Goal: Transaction & Acquisition: Purchase product/service

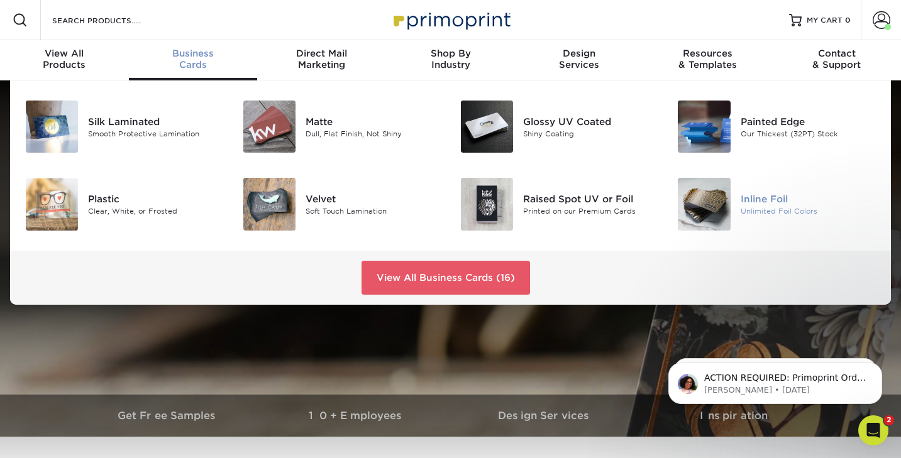
click at [704, 198] on img at bounding box center [704, 204] width 52 height 52
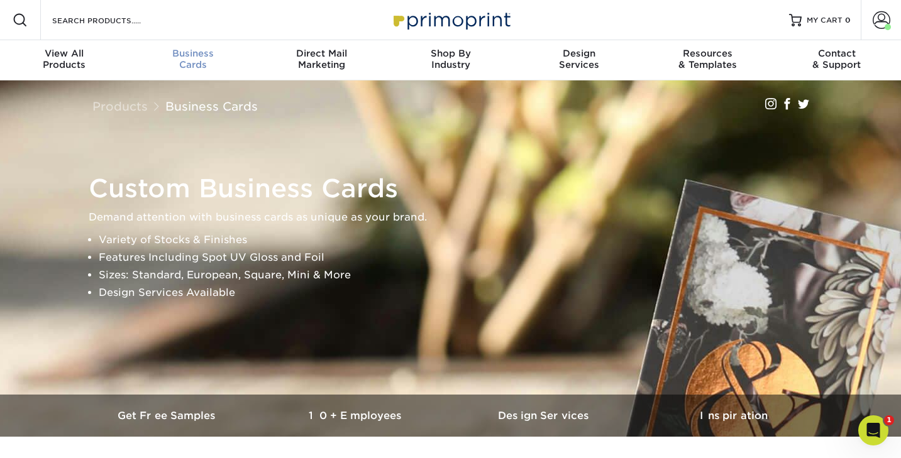
click at [201, 62] on div "Business Cards" at bounding box center [193, 59] width 129 height 23
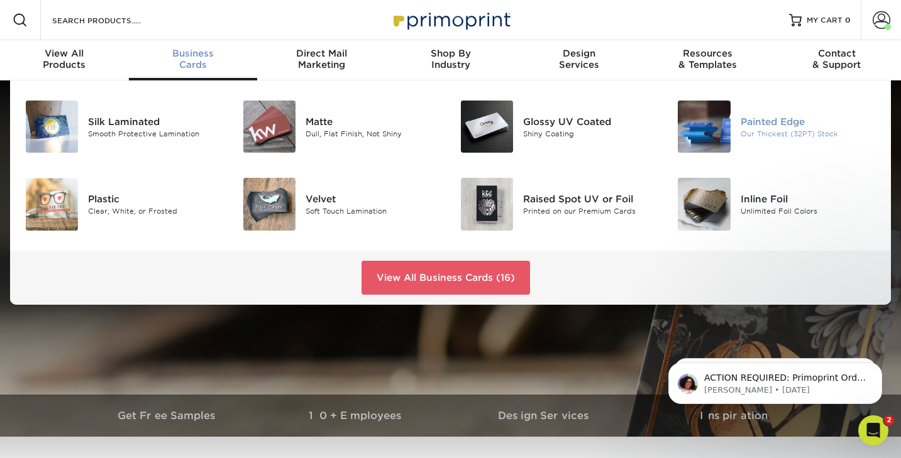
click at [694, 132] on img at bounding box center [704, 127] width 52 height 52
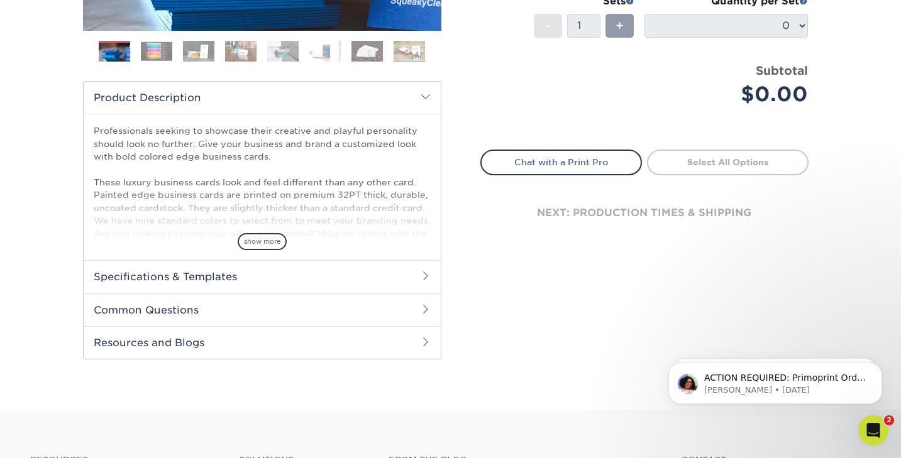
scroll to position [357, 0]
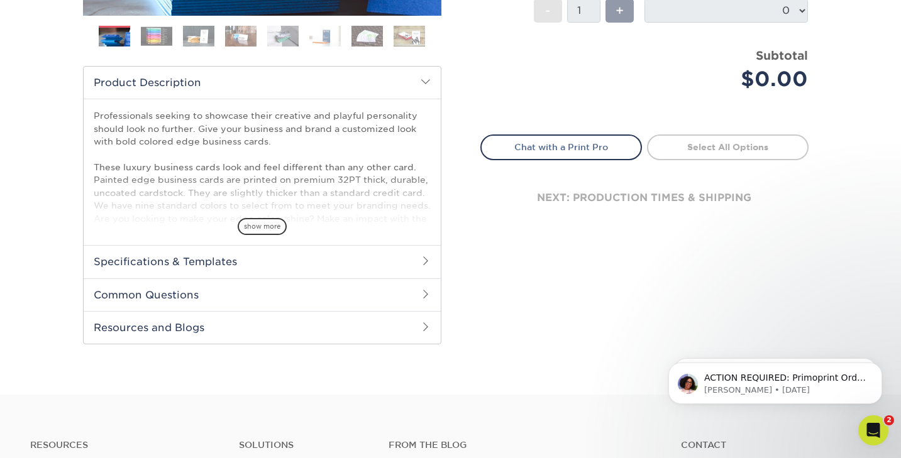
click at [340, 256] on h2 "Specifications & Templates" at bounding box center [262, 261] width 357 height 33
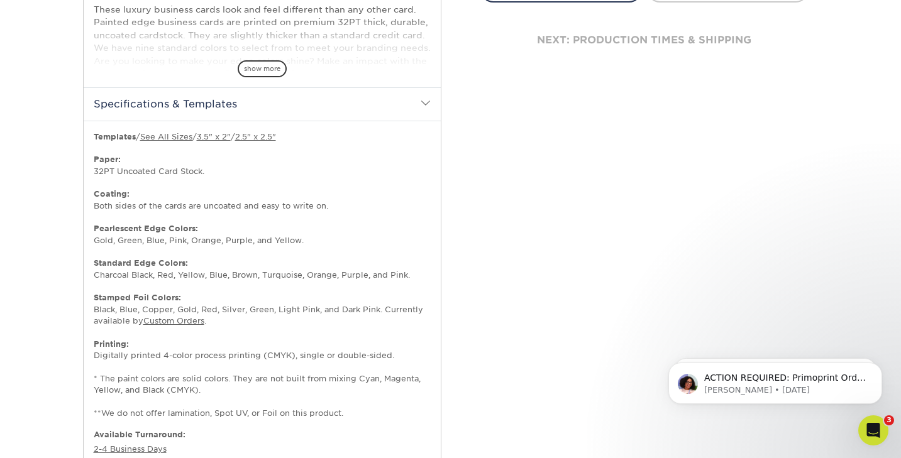
scroll to position [514, 0]
click at [222, 138] on link "3.5" x 2"" at bounding box center [214, 137] width 34 height 9
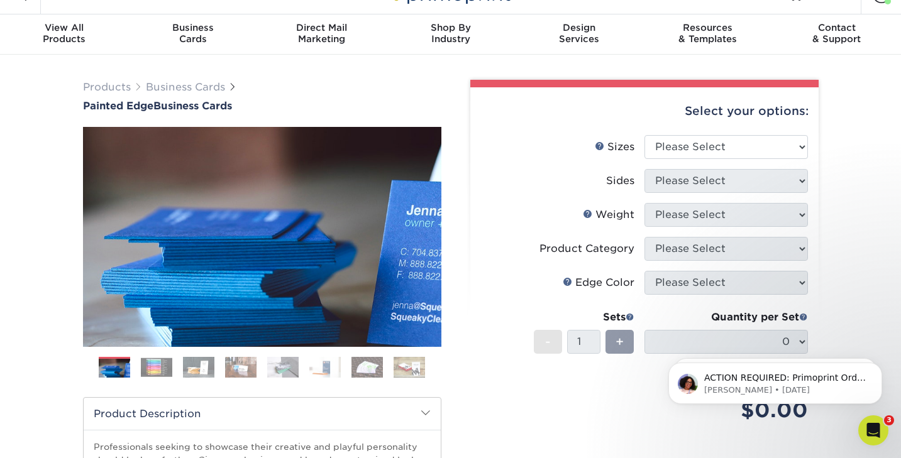
scroll to position [23, 0]
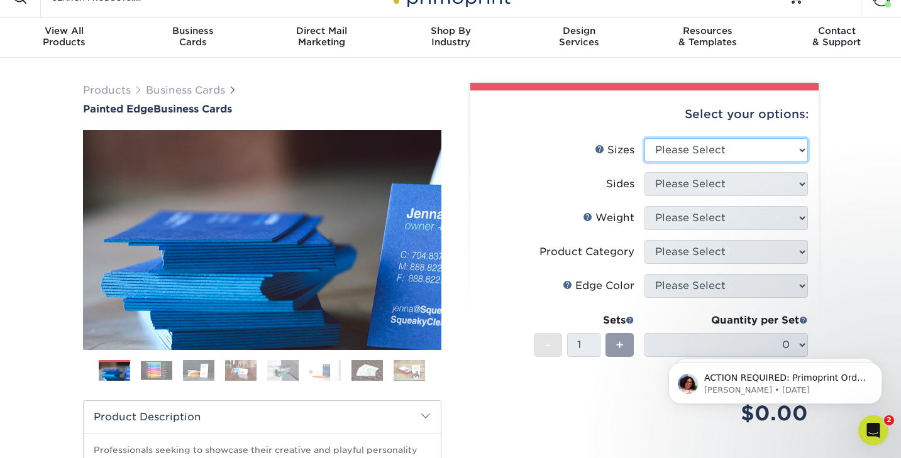
click at [665, 150] on select "Please Select 2" x 3.5" - Standard 2.125" x 3.375" - European 2.5" x 2.5" - Squ…" at bounding box center [727, 150] width 164 height 24
select select "2.00x3.50"
click at [645, 138] on select "Please Select 2" x 3.5" - Standard 2.125" x 3.375" - European 2.5" x 2.5" - Squ…" at bounding box center [727, 150] width 164 height 24
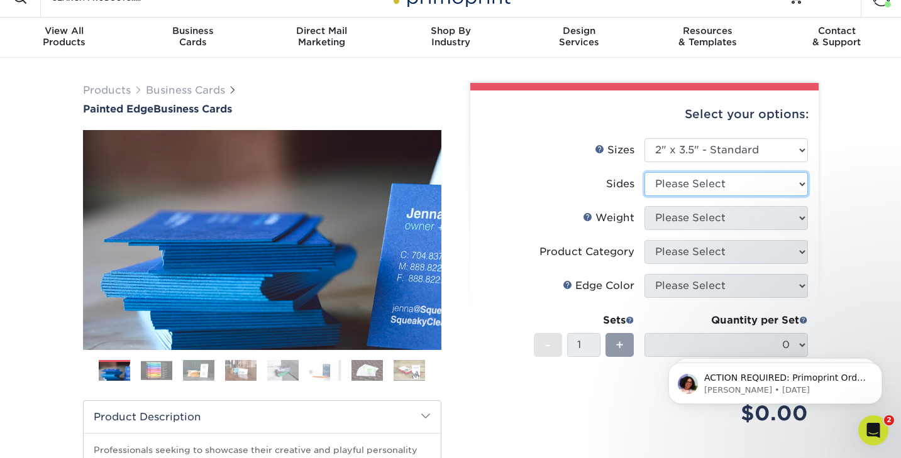
click at [672, 182] on select "Please Select Print Both Sides Print Front Only" at bounding box center [727, 184] width 164 height 24
select select "13abbda7-1d64-4f25-8bb2-c179b224825d"
click at [645, 172] on select "Please Select Print Both Sides Print Front Only" at bounding box center [727, 184] width 164 height 24
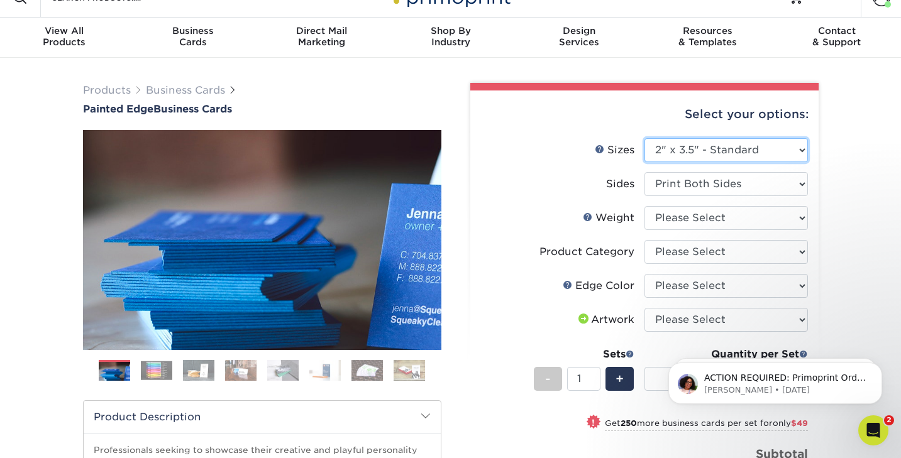
click at [689, 155] on select "Please Select 2" x 3.5" - Standard 2.125" x 3.375" - European 2.5" x 2.5" - Squ…" at bounding box center [727, 150] width 164 height 24
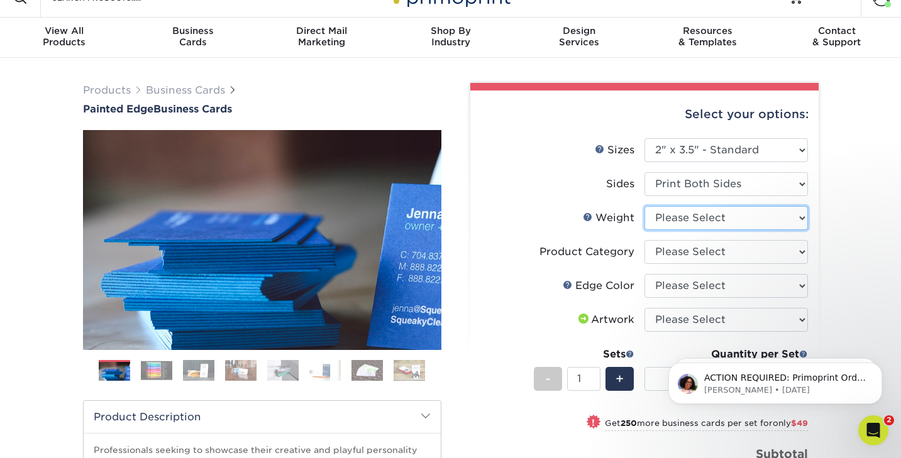
click at [674, 221] on select "Please Select 32PTUC" at bounding box center [727, 218] width 164 height 24
select select "32PTUC"
click at [645, 206] on select "Please Select 32PTUC" at bounding box center [727, 218] width 164 height 24
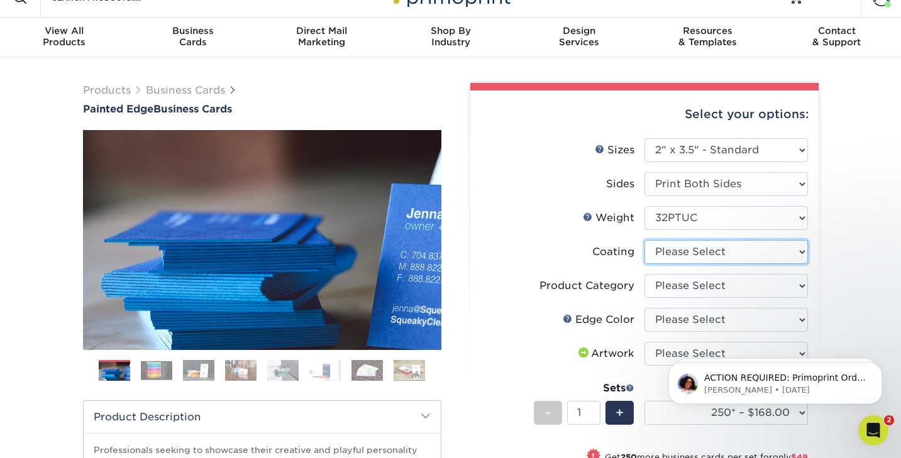
click at [674, 252] on select at bounding box center [727, 252] width 164 height 24
select select "3e7618de-abca-4bda-9f97-8b9129e913d8"
click at [645, 240] on select at bounding box center [727, 252] width 164 height 24
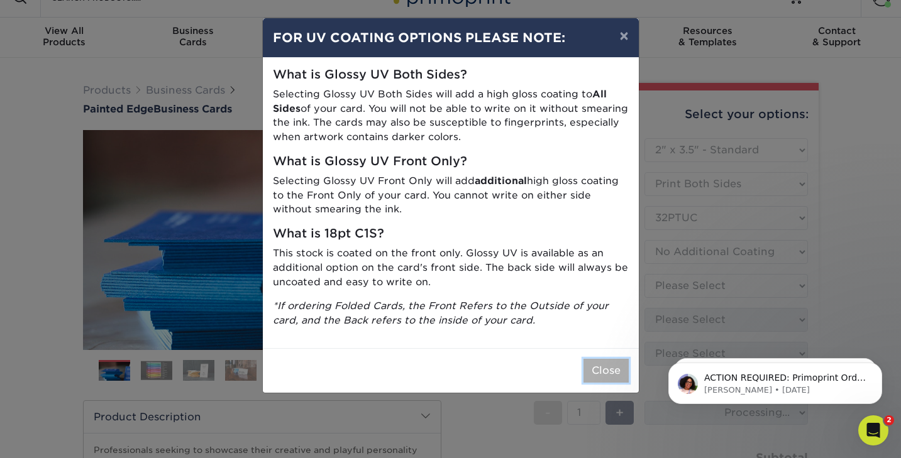
click at [613, 370] on button "Close" at bounding box center [606, 371] width 45 height 24
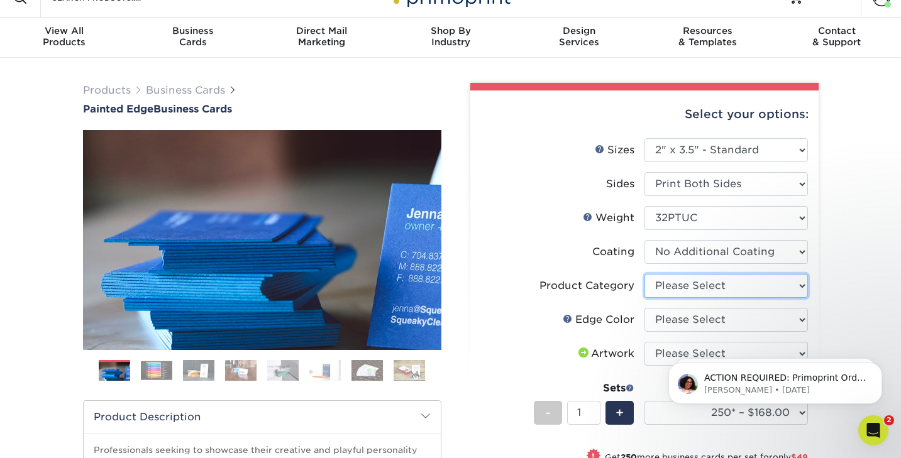
click at [698, 287] on select "Please Select Business Cards" at bounding box center [727, 286] width 164 height 24
select select "3b5148f1-0588-4f88-a218-97bcfdce65c1"
click at [645, 274] on select "Please Select Business Cards" at bounding box center [727, 286] width 164 height 24
click at [689, 320] on select "Please Select Charcoal Black Brown Blue Pearlescent Blue Pearlescent Gold Pearl…" at bounding box center [727, 320] width 164 height 24
select select "84f43a64-87e1-46ad-aba1-d69946adcbfc"
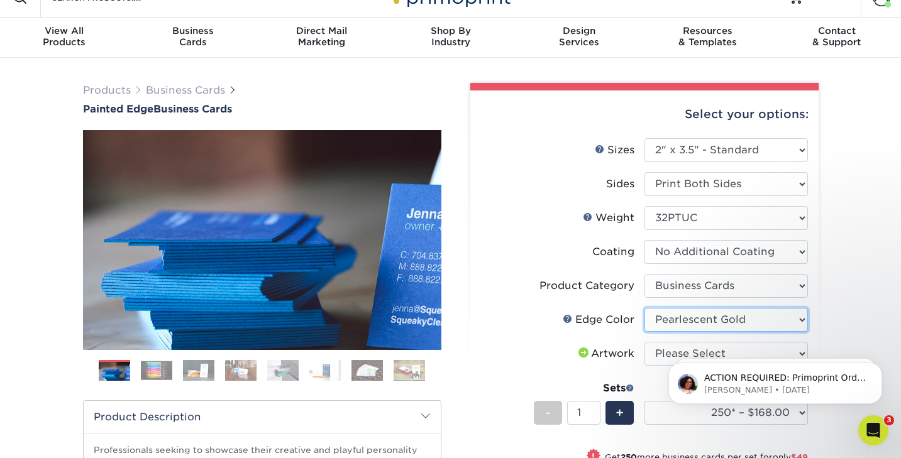
click at [645, 308] on select "Please Select Charcoal Black Brown Blue Pearlescent Blue Pearlescent Gold Pearl…" at bounding box center [727, 320] width 164 height 24
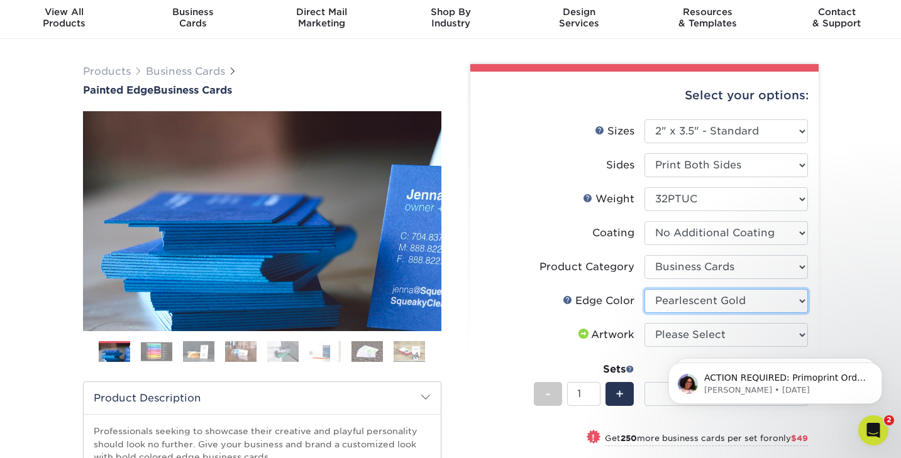
scroll to position [48, 0]
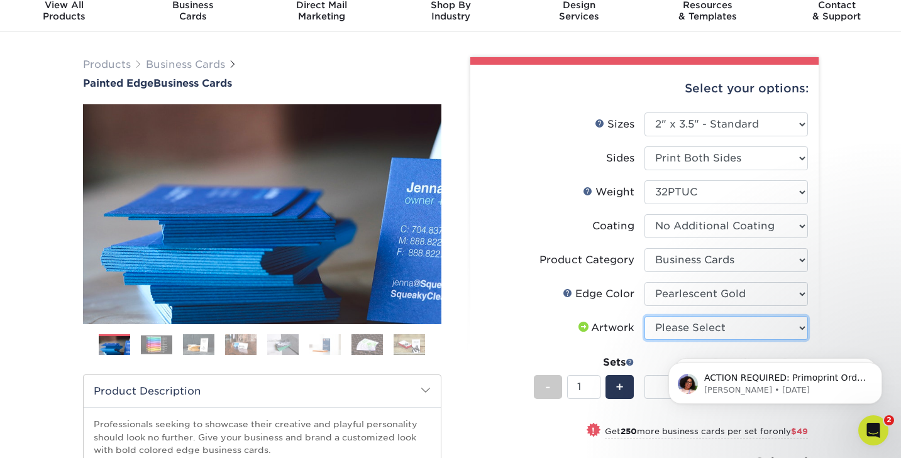
click at [684, 325] on select "Please Select I will upload files I need a design - $100" at bounding box center [727, 328] width 164 height 24
select select "upload"
click at [645, 316] on select "Please Select I will upload files I need a design - $100" at bounding box center [727, 328] width 164 height 24
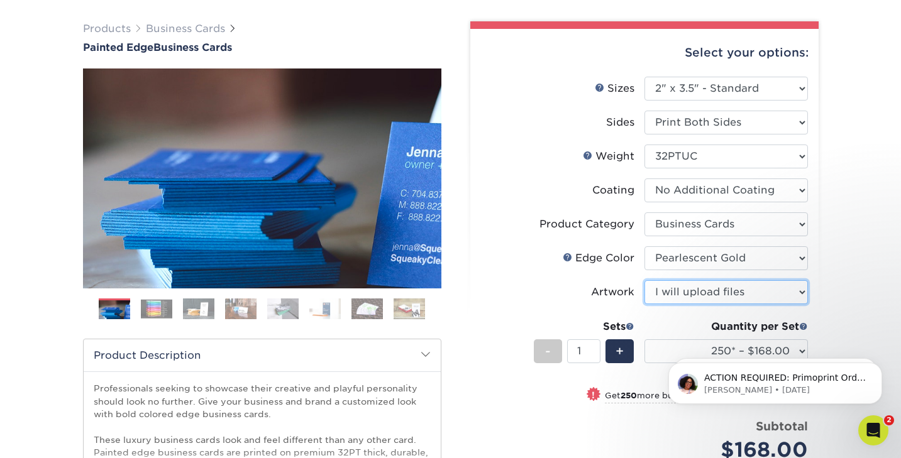
scroll to position [3, 0]
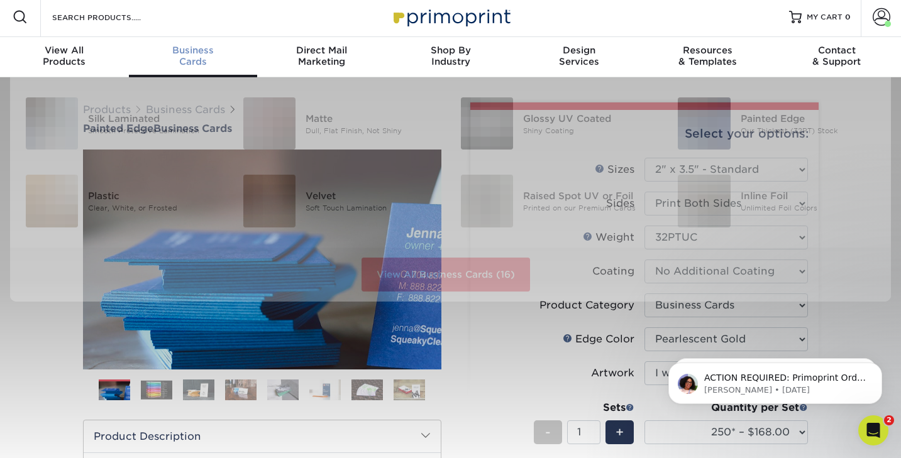
click at [189, 47] on span "Business" at bounding box center [193, 50] width 129 height 11
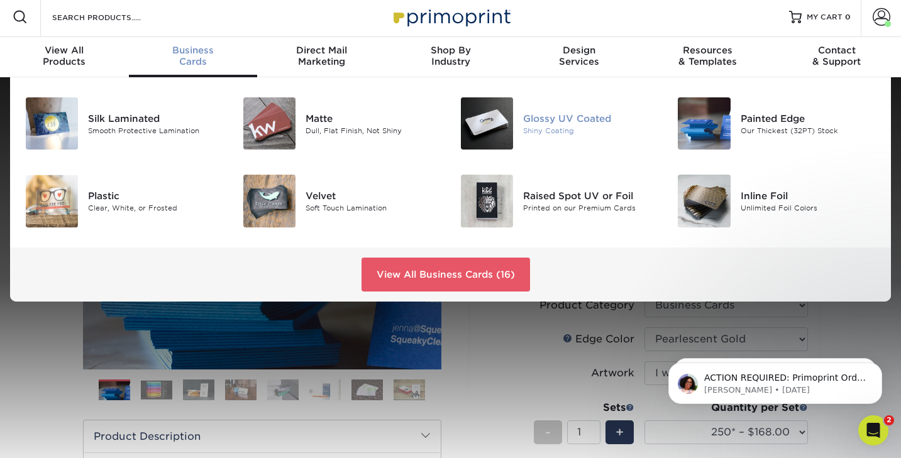
click at [487, 129] on img at bounding box center [487, 123] width 52 height 52
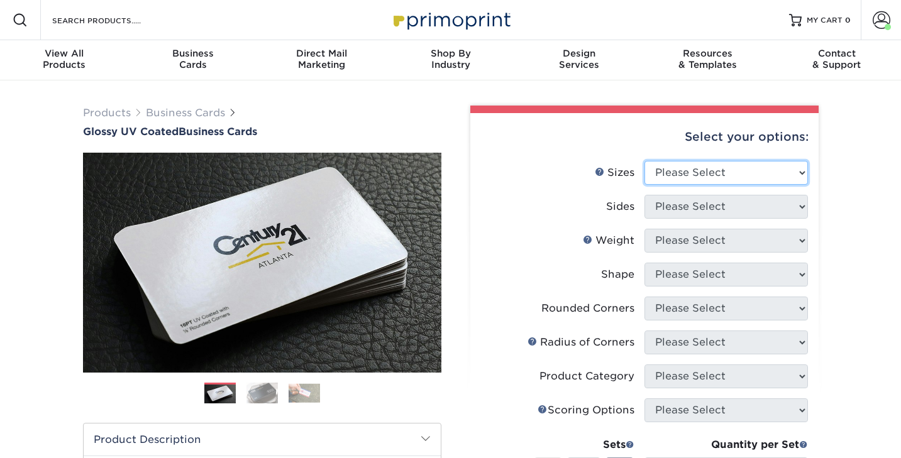
click at [674, 170] on select "Please Select 1.5" x 3.5" - Mini 1.75" x 3.5" - Mini 2" x 2" - Square 2" x 3" -…" at bounding box center [727, 173] width 164 height 24
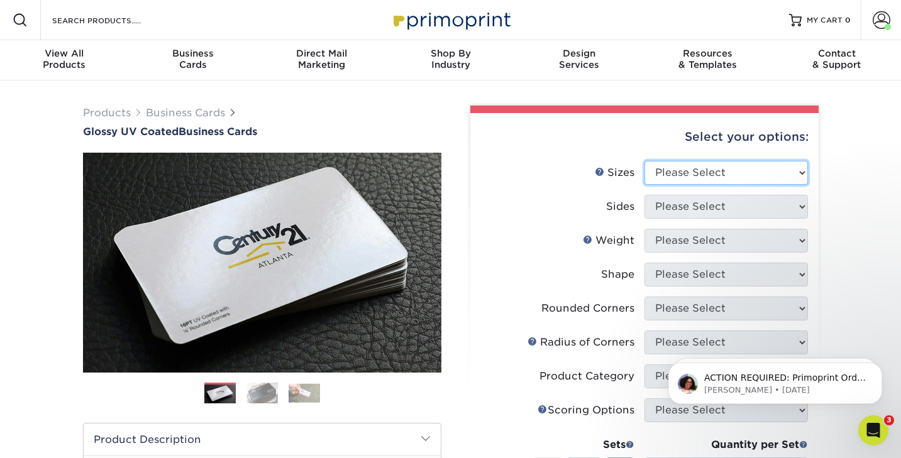
select select "2.00x3.50"
click at [645, 161] on select "Please Select 1.5" x 3.5" - Mini 1.75" x 3.5" - Mini 2" x 2" - Square 2" x 3" -…" at bounding box center [727, 173] width 164 height 24
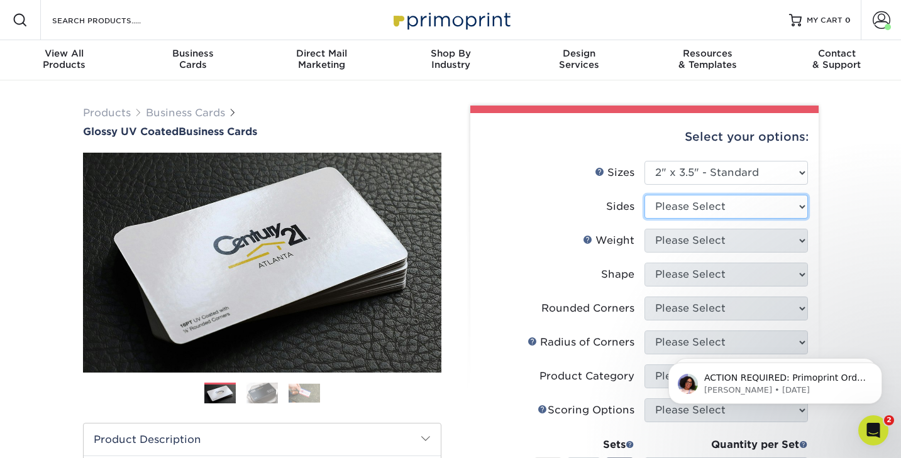
click at [680, 209] on select "Please Select Print Both Sides Print Front Only" at bounding box center [727, 207] width 164 height 24
select select "13abbda7-1d64-4f25-8bb2-c179b224825d"
click at [645, 195] on select "Please Select Print Both Sides Print Front Only" at bounding box center [727, 207] width 164 height 24
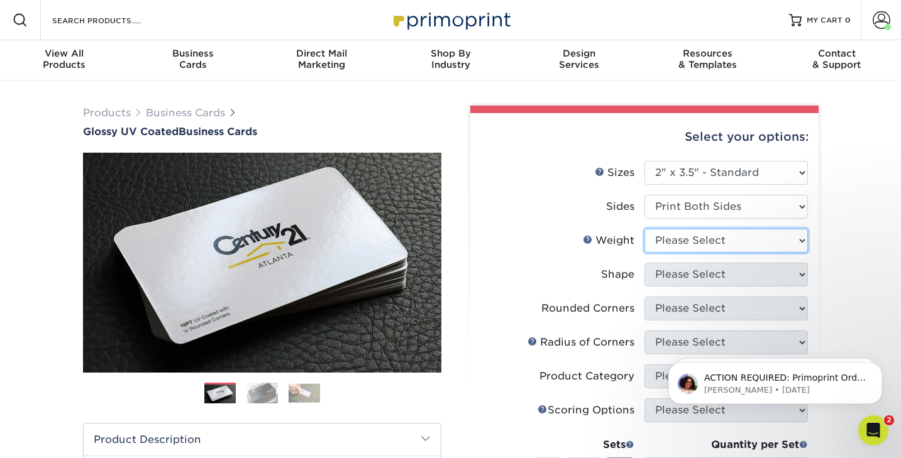
click at [677, 244] on select "Please Select 16PT 14PT" at bounding box center [727, 241] width 164 height 24
select select "16PT"
click at [645, 229] on select "Please Select 16PT 14PT" at bounding box center [727, 241] width 164 height 24
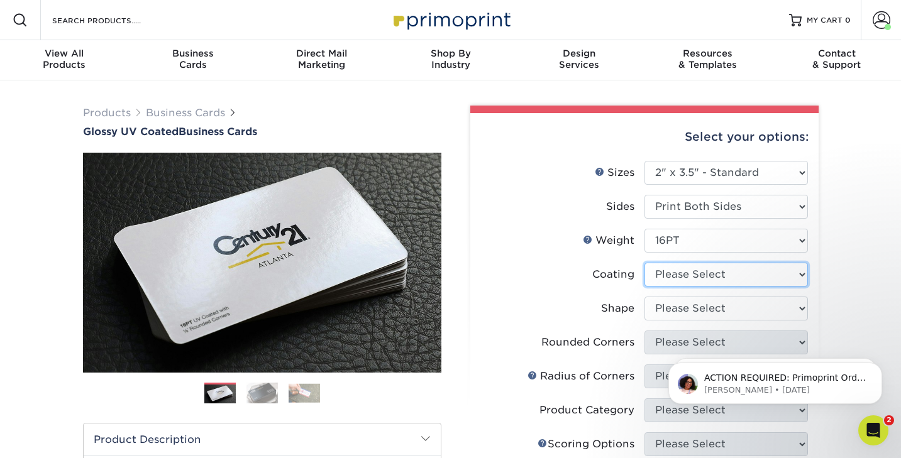
click at [675, 273] on select at bounding box center [727, 275] width 164 height 24
select select "ae367451-b2b8-45df-a344-0f05b6a12993"
click at [645, 263] on select at bounding box center [727, 275] width 164 height 24
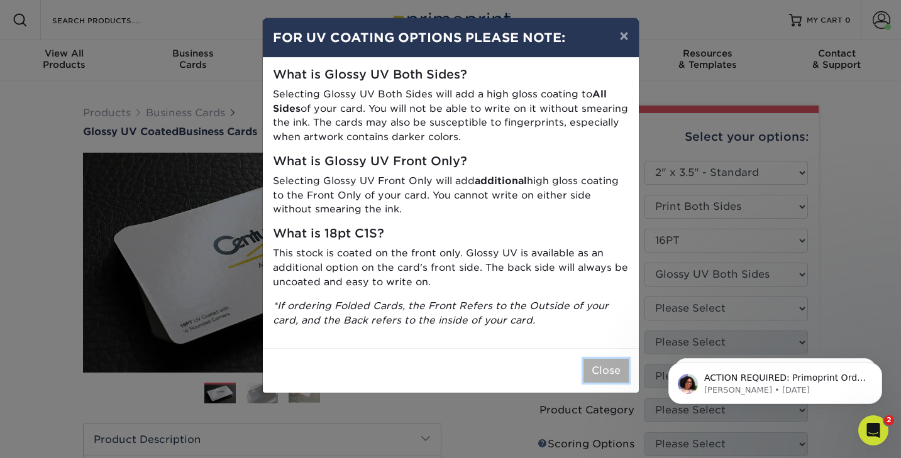
click at [605, 374] on button "Close" at bounding box center [606, 371] width 45 height 24
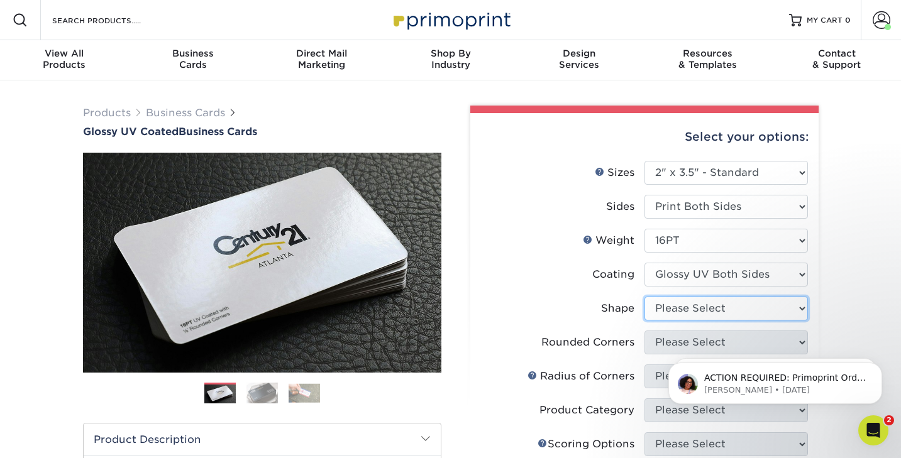
click at [675, 310] on select "Please Select Standard Oval" at bounding box center [727, 309] width 164 height 24
select select "standard"
click at [645, 297] on select "Please Select Standard Oval" at bounding box center [727, 309] width 164 height 24
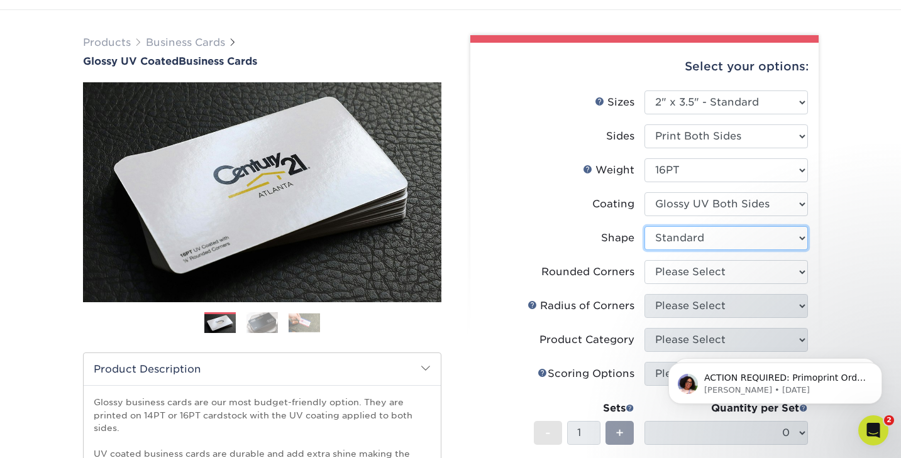
scroll to position [75, 0]
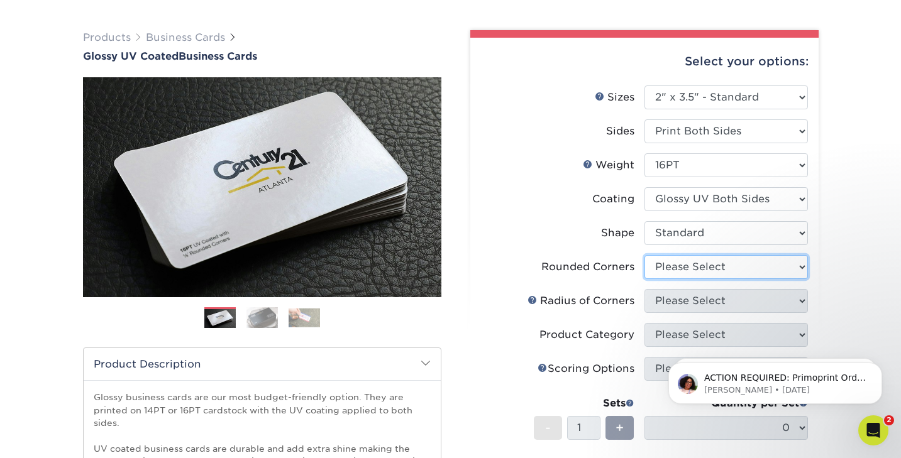
click at [686, 267] on select "Please Select Yes - Round 2 Corners Yes - Round 4 Corners No" at bounding box center [727, 267] width 164 height 24
select select "7672df9e-0e0a-464d-8e1f-920c575e4da3"
click at [645, 255] on select "Please Select Yes - Round 2 Corners Yes - Round 4 Corners No" at bounding box center [727, 267] width 164 height 24
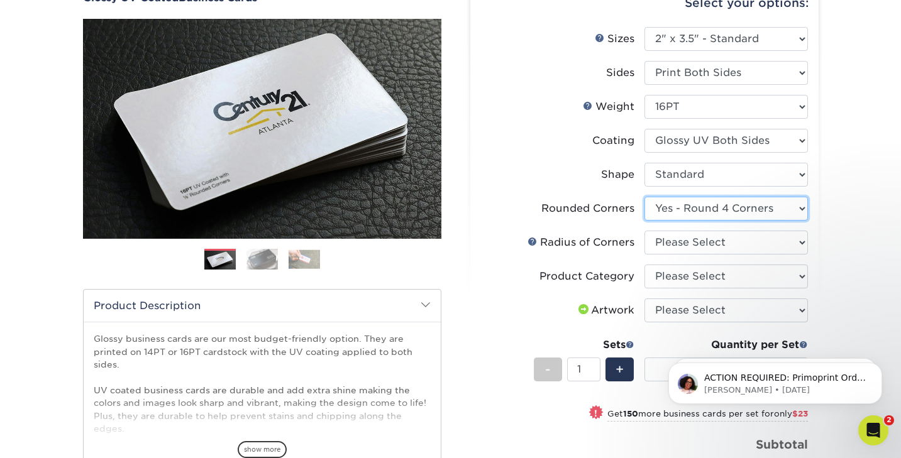
scroll to position [146, 0]
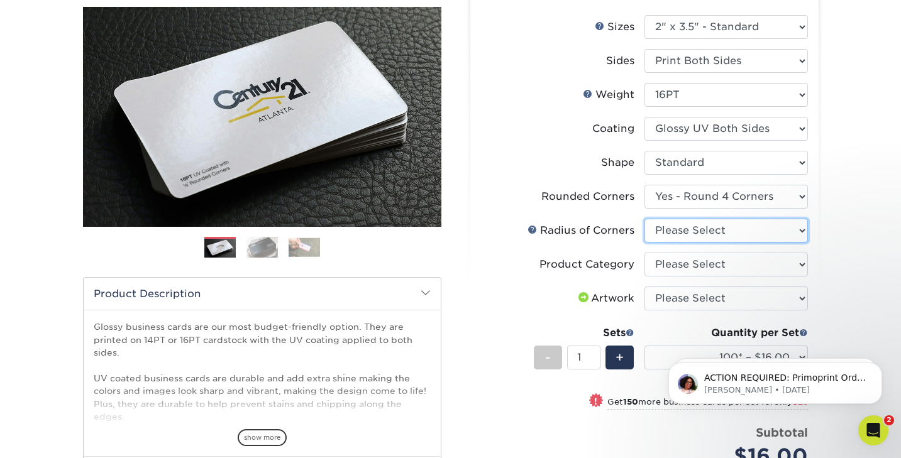
click at [686, 234] on select "Please Select Rounded 1/8" Rounded 1/4"" at bounding box center [727, 231] width 164 height 24
select select "479fbfe7-6a0c-4895-8c9a-81739b7486c9"
click at [645, 219] on select "Please Select Rounded 1/8" Rounded 1/4"" at bounding box center [727, 231] width 164 height 24
click at [686, 266] on select "Please Select Business Cards" at bounding box center [727, 265] width 164 height 24
select select "3b5148f1-0588-4f88-a218-97bcfdce65c1"
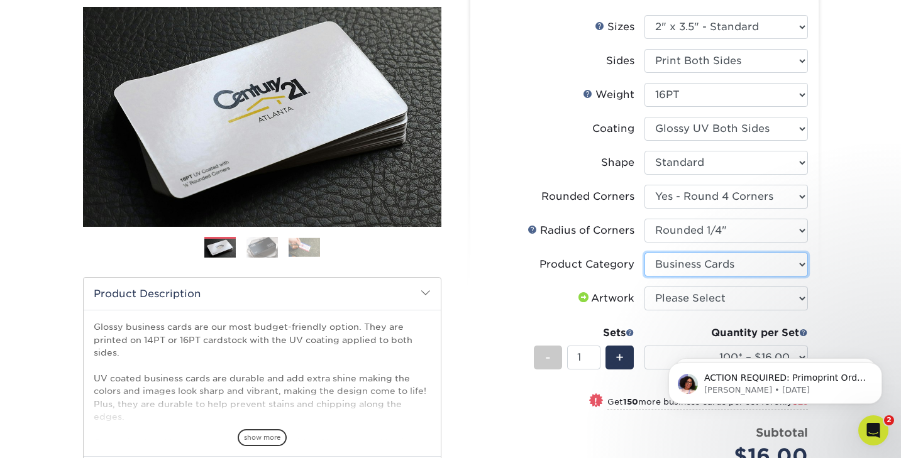
click at [645, 253] on select "Please Select Business Cards" at bounding box center [727, 265] width 164 height 24
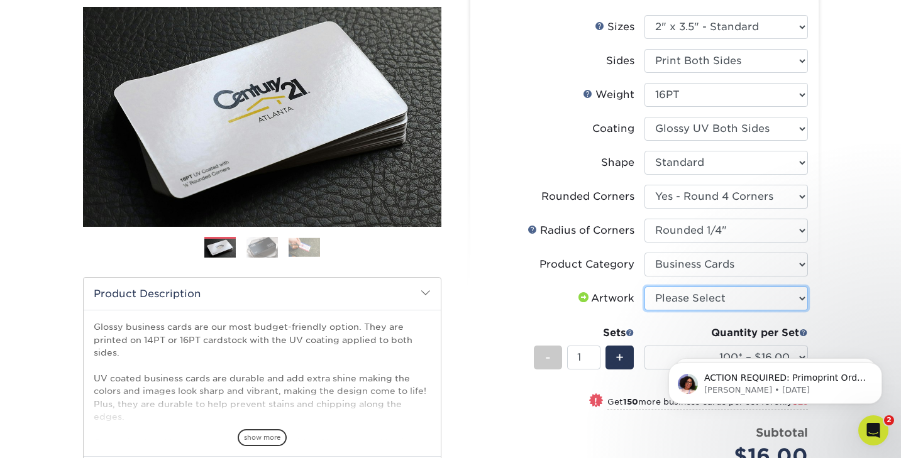
click at [684, 301] on select "Please Select I will upload files I need a design - $100" at bounding box center [727, 299] width 164 height 24
select select "upload"
click at [645, 287] on select "Please Select I will upload files I need a design - $100" at bounding box center [727, 299] width 164 height 24
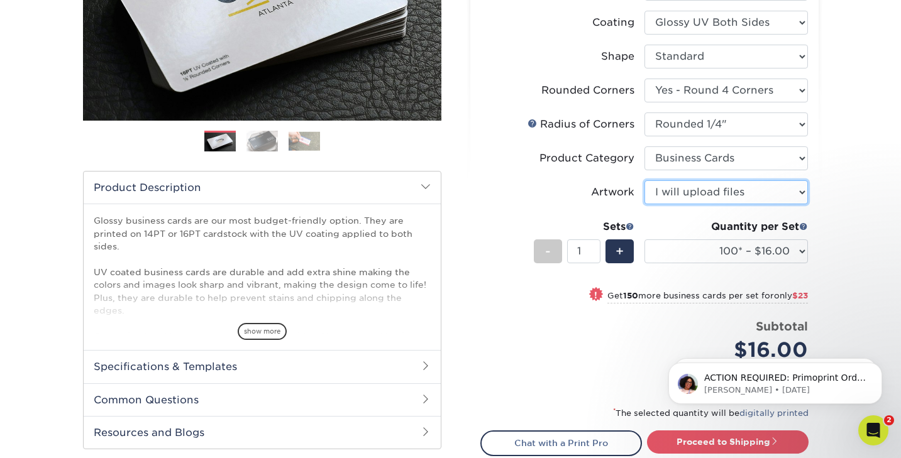
scroll to position [228, 0]
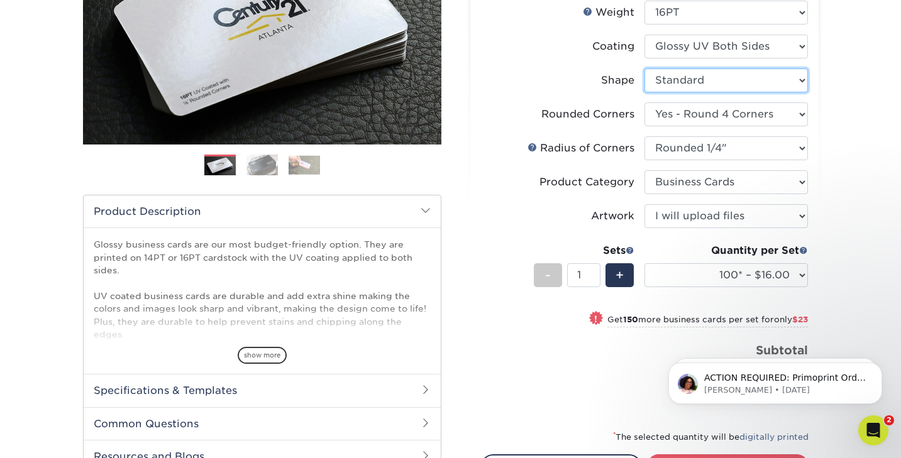
click at [679, 74] on select "Please Select Standard Oval" at bounding box center [727, 81] width 164 height 24
select select "oval"
click at [645, 69] on select "Please Select Standard Oval" at bounding box center [727, 81] width 164 height 24
select select "-1"
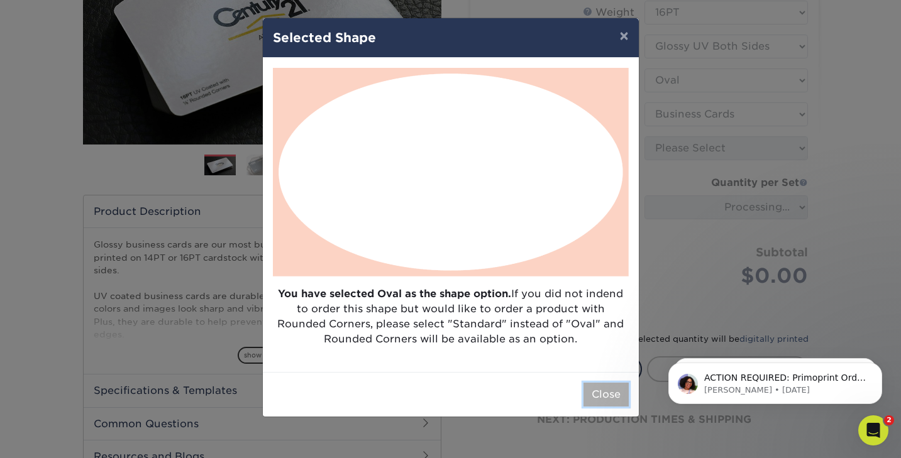
click at [601, 389] on button "Close" at bounding box center [606, 395] width 45 height 24
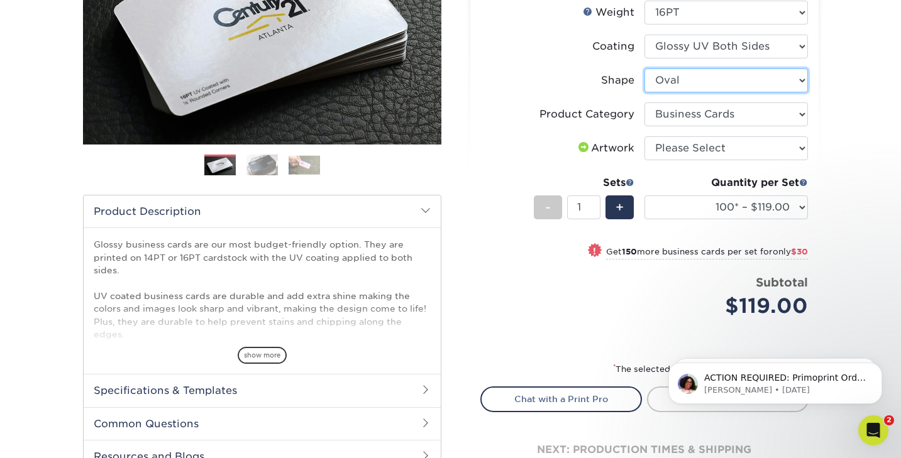
click at [692, 83] on select "Please Select Standard Oval" at bounding box center [727, 81] width 164 height 24
select select "standard"
click at [645, 69] on select "Please Select Standard Oval" at bounding box center [727, 81] width 164 height 24
select select "-1"
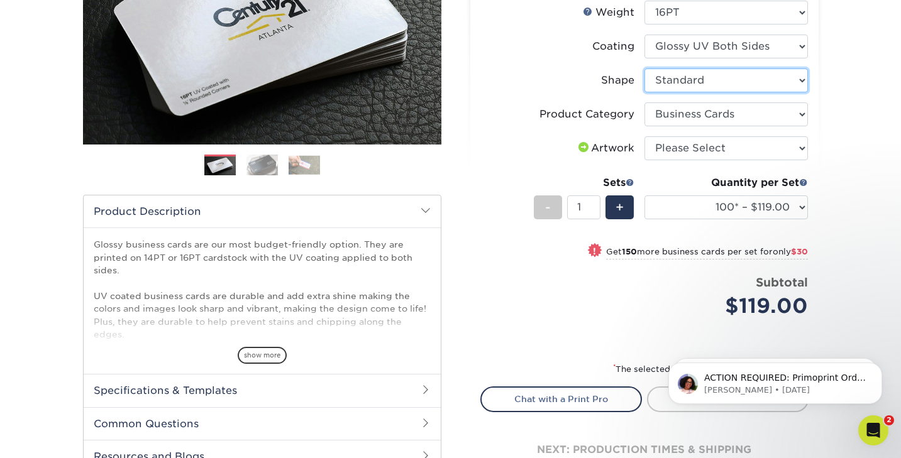
select select "-1"
select select
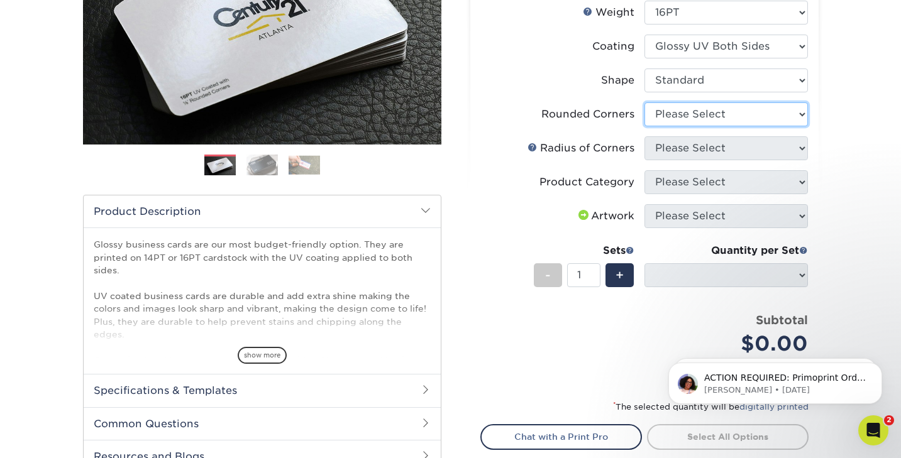
click at [691, 108] on select "Please Select Yes - Round 2 Corners Yes - Round 4 Corners No" at bounding box center [727, 115] width 164 height 24
select select "7672df9e-0e0a-464d-8e1f-920c575e4da3"
click at [645, 103] on select "Please Select Yes - Round 2 Corners Yes - Round 4 Corners No" at bounding box center [727, 115] width 164 height 24
select select "-1"
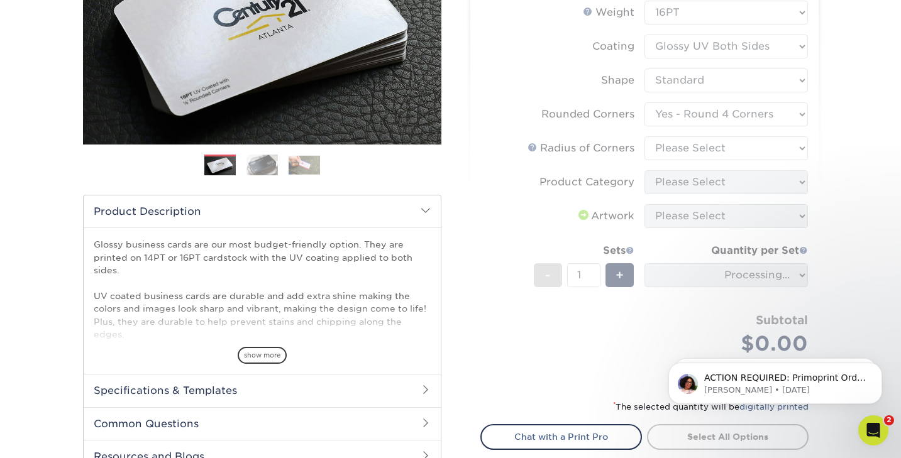
click at [674, 149] on form "Sizes Help Sizes Please Select 1.5" x 3.5" - Mini 1.75" x 3.5" - Mini 2" x 2" -…" at bounding box center [644, 159] width 328 height 452
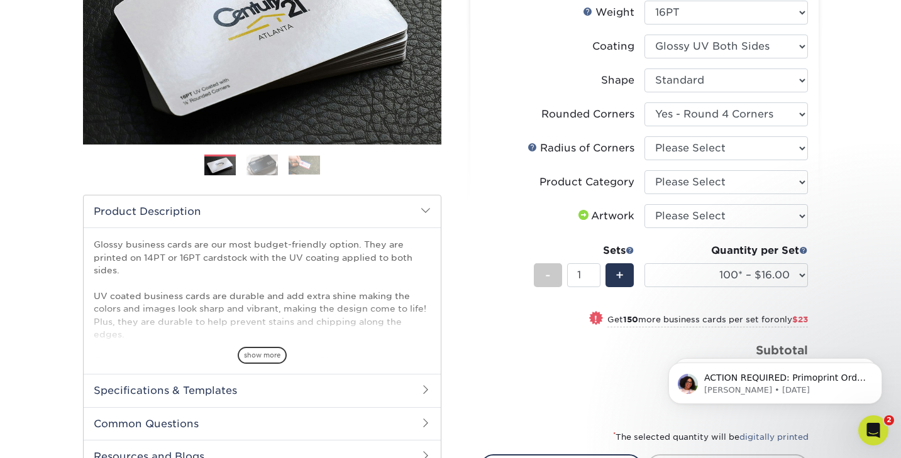
click at [274, 393] on h2 "Specifications & Templates" at bounding box center [262, 390] width 357 height 33
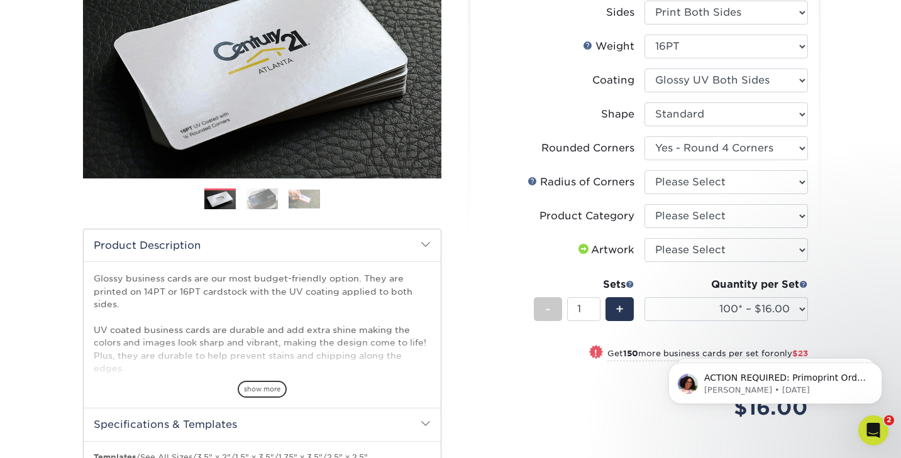
scroll to position [180, 0]
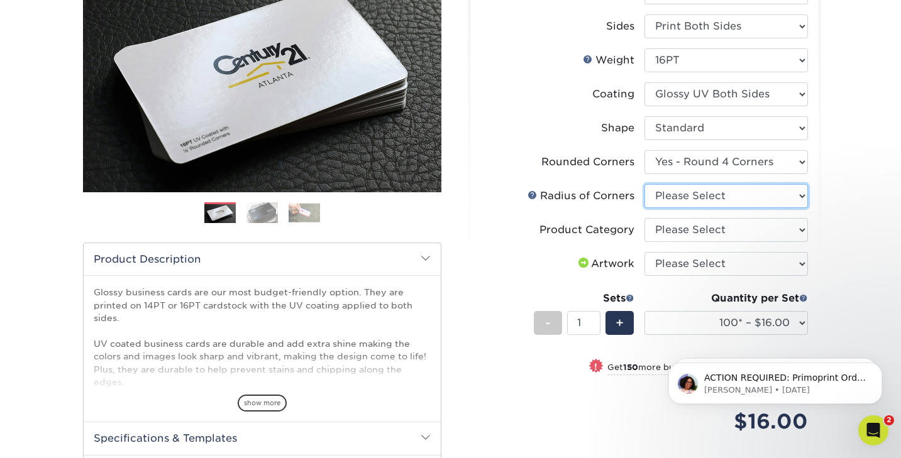
click at [718, 195] on select "Please Select Rounded 1/8" Rounded 1/4"" at bounding box center [727, 196] width 164 height 24
click at [645, 184] on select "Please Select Rounded 1/8" Rounded 1/4"" at bounding box center [727, 196] width 164 height 24
click at [718, 192] on select "Please Select Rounded 1/8" Rounded 1/4"" at bounding box center [727, 196] width 164 height 24
select select "479fbfe7-6a0c-4895-8c9a-81739b7486c9"
click at [645, 184] on select "Please Select Rounded 1/8" Rounded 1/4"" at bounding box center [727, 196] width 164 height 24
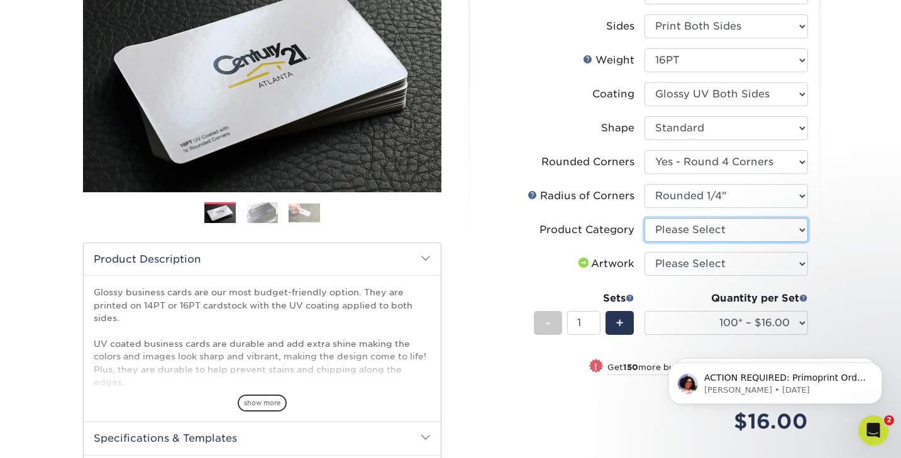
click at [693, 234] on select "Please Select Business Cards" at bounding box center [727, 230] width 164 height 24
select select "3b5148f1-0588-4f88-a218-97bcfdce65c1"
click at [645, 218] on select "Please Select Business Cards" at bounding box center [727, 230] width 164 height 24
click at [684, 260] on select "Please Select I will upload files I need a design - $100" at bounding box center [727, 264] width 164 height 24
select select "upload"
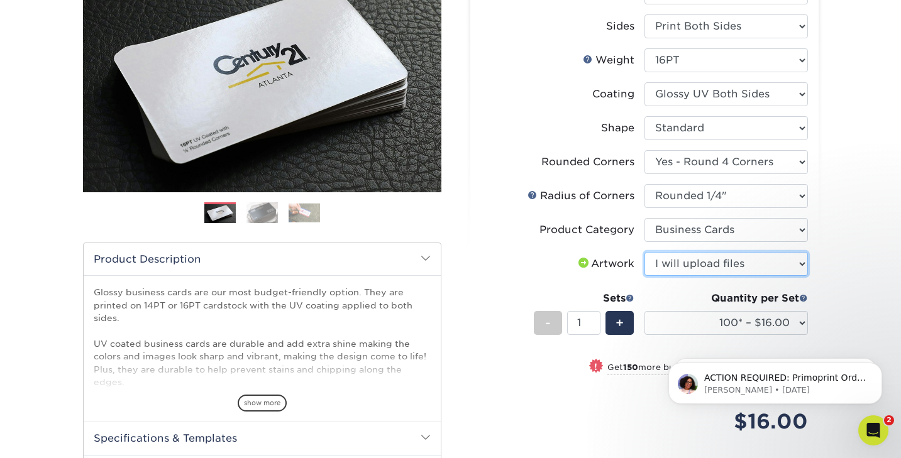
click at [645, 252] on select "Please Select I will upload files I need a design - $100" at bounding box center [727, 264] width 164 height 24
